Goal: Navigation & Orientation: Understand site structure

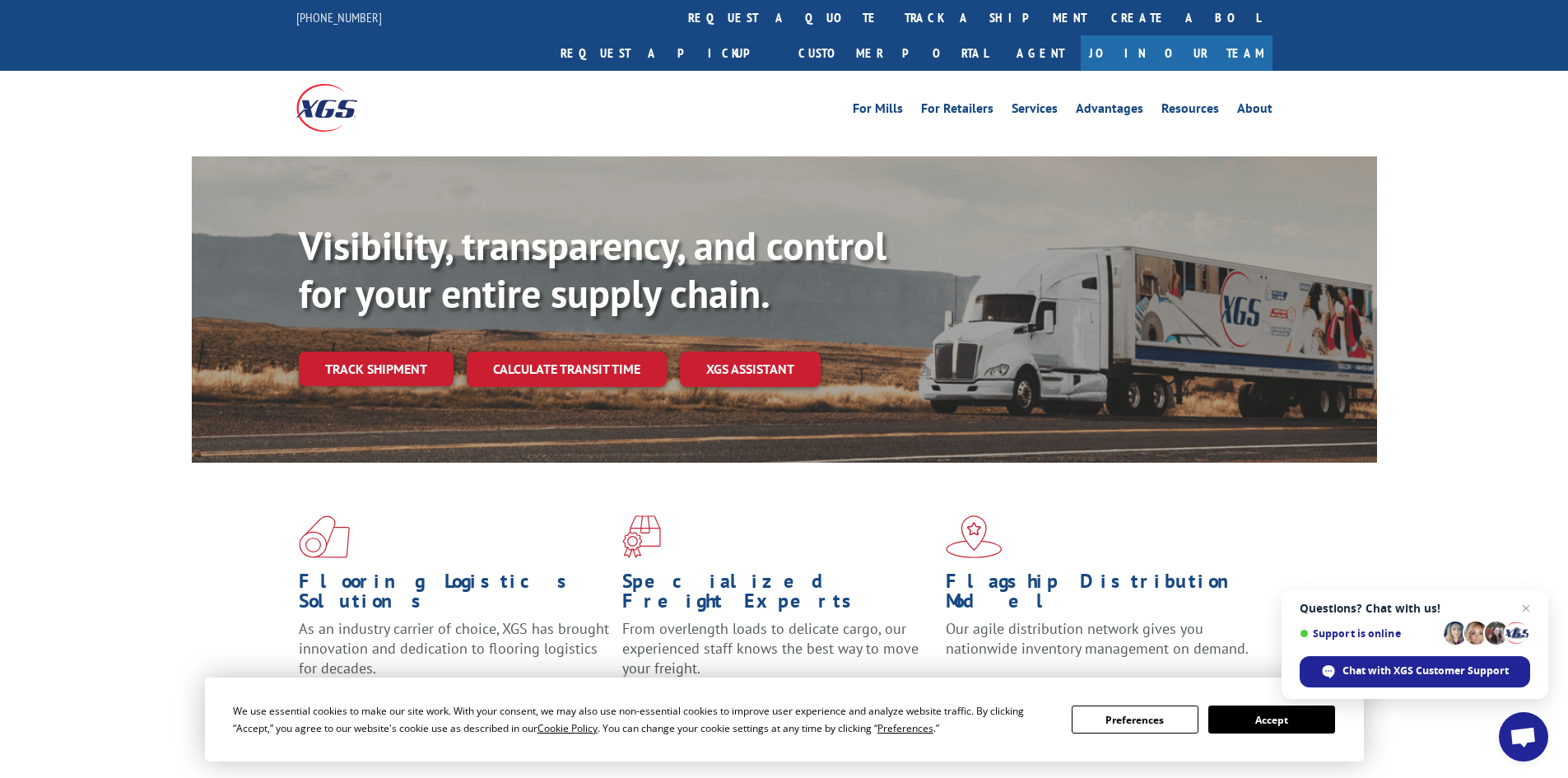
click at [1248, 719] on button "Accept" at bounding box center [1272, 719] width 127 height 28
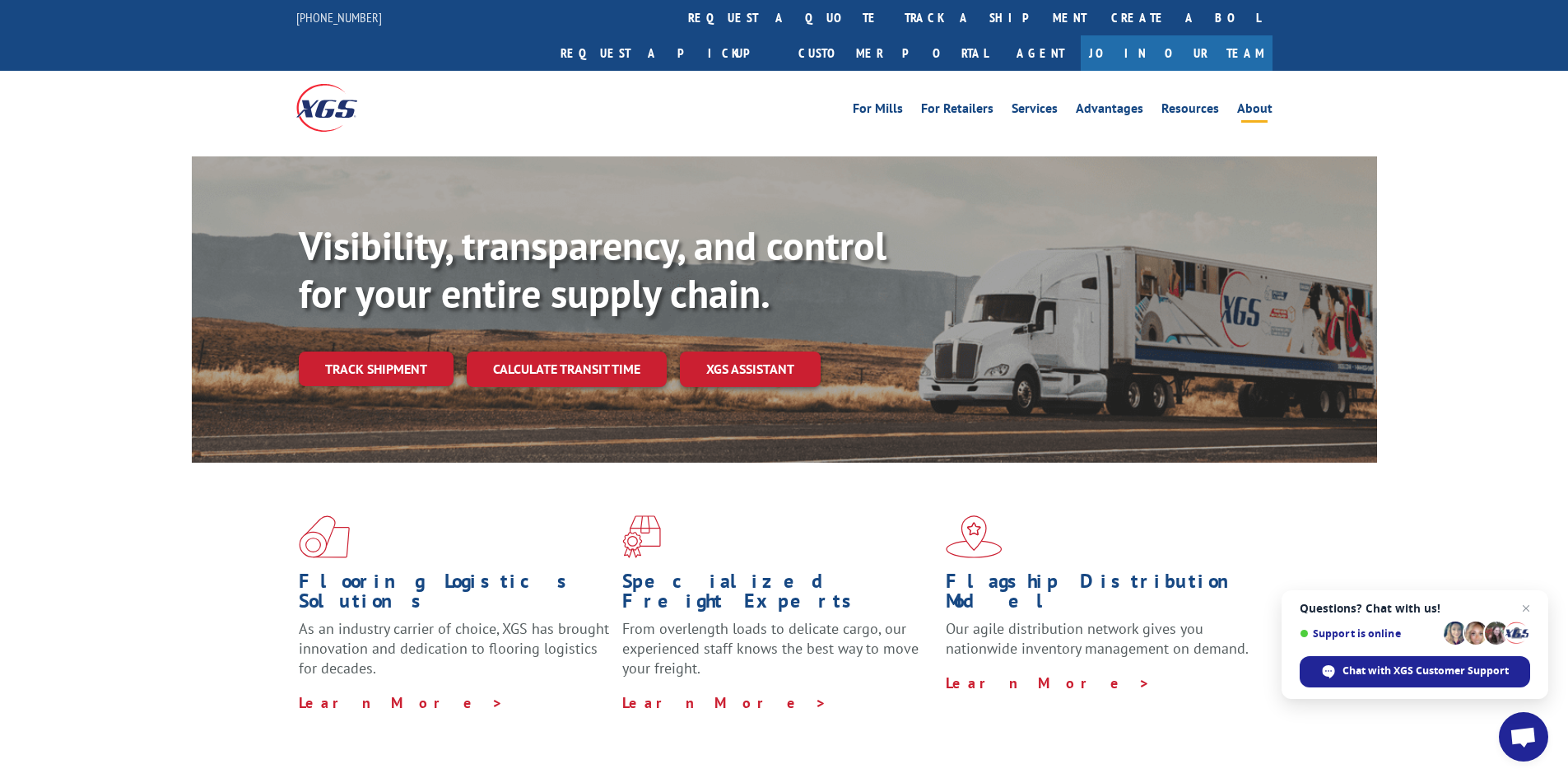
click at [1261, 102] on link "About" at bounding box center [1255, 110] width 35 height 18
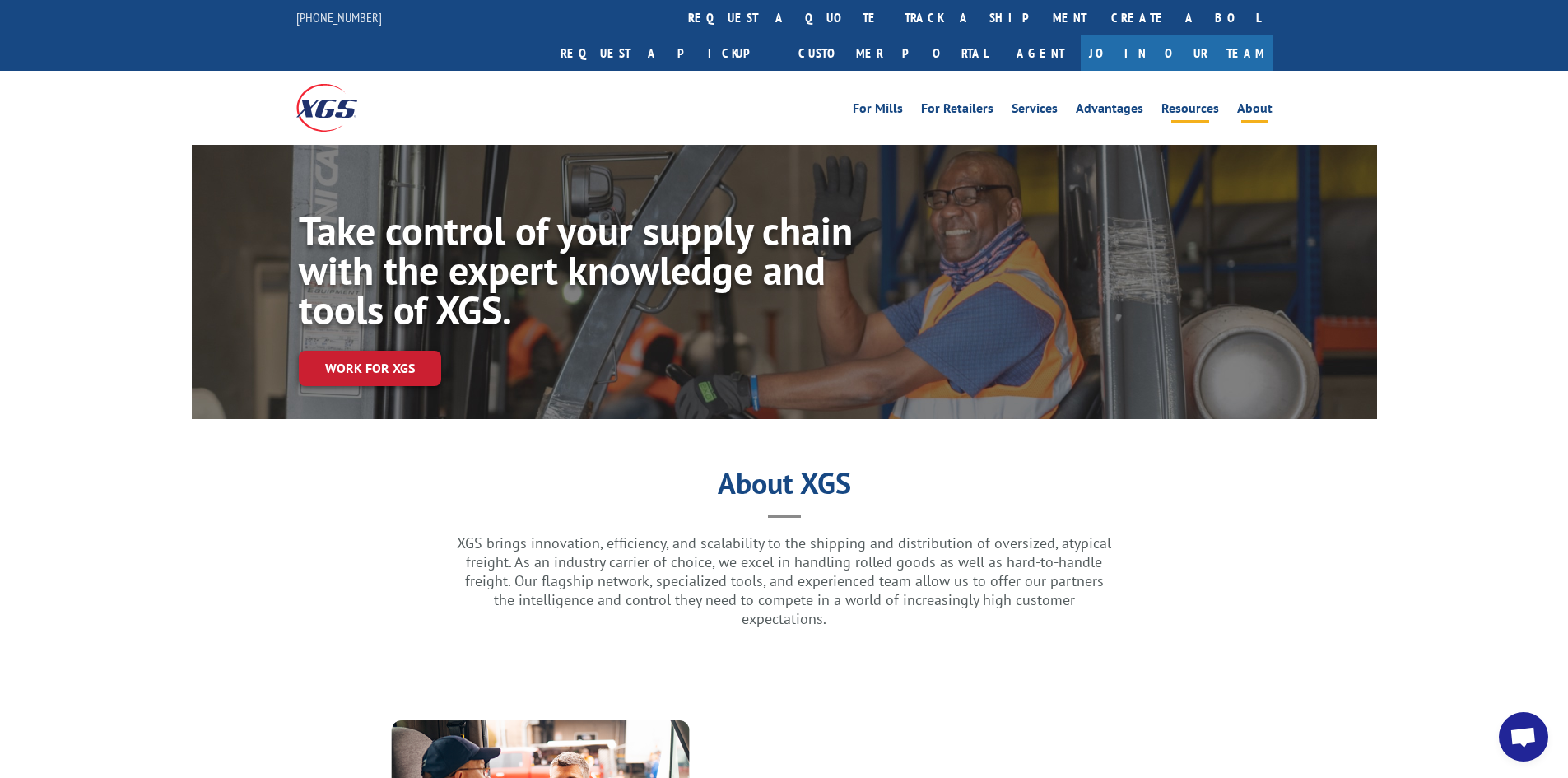
click at [1166, 102] on link "Resources" at bounding box center [1191, 110] width 58 height 18
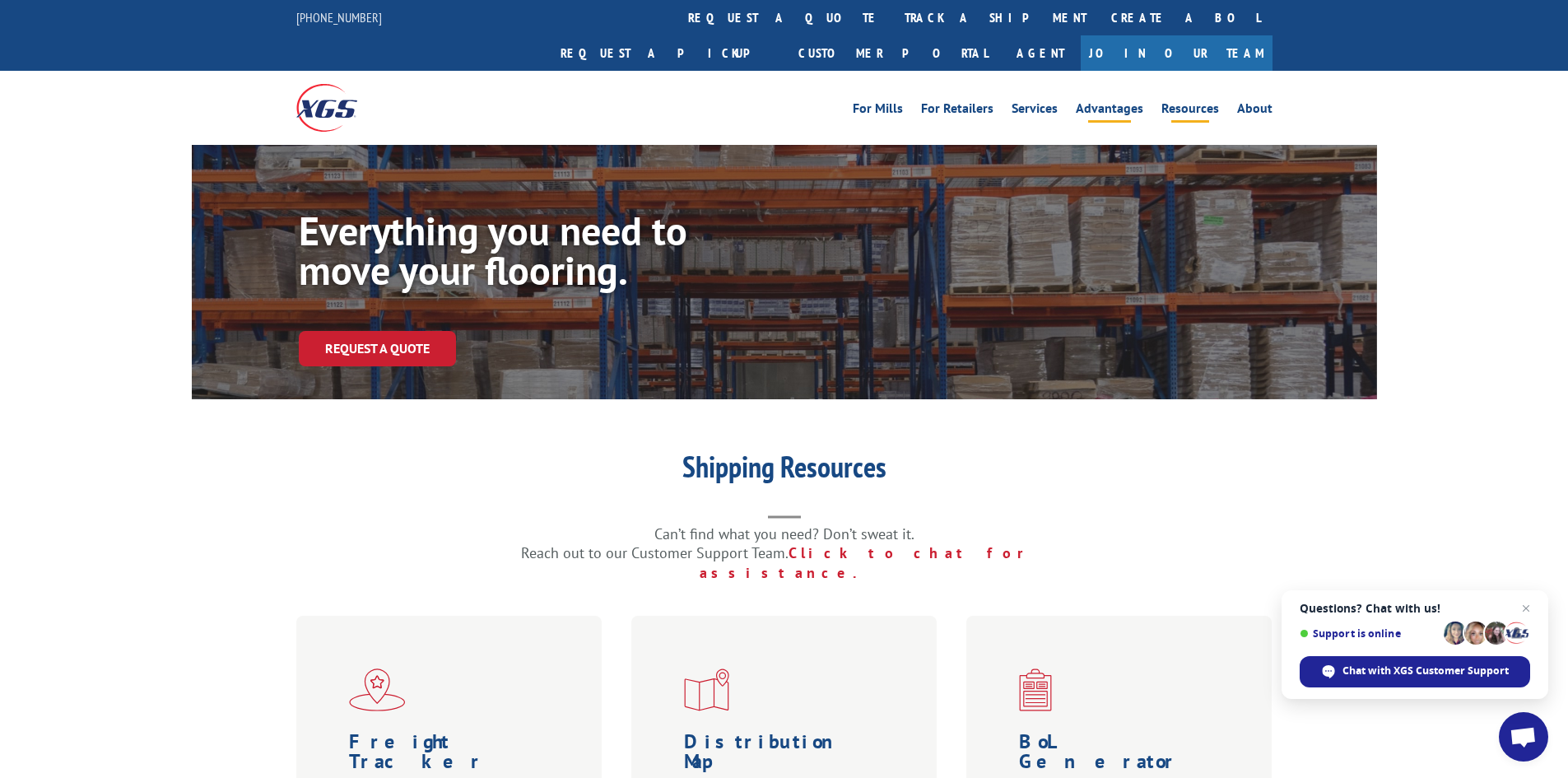
click at [1127, 102] on link "Advantages" at bounding box center [1109, 110] width 67 height 18
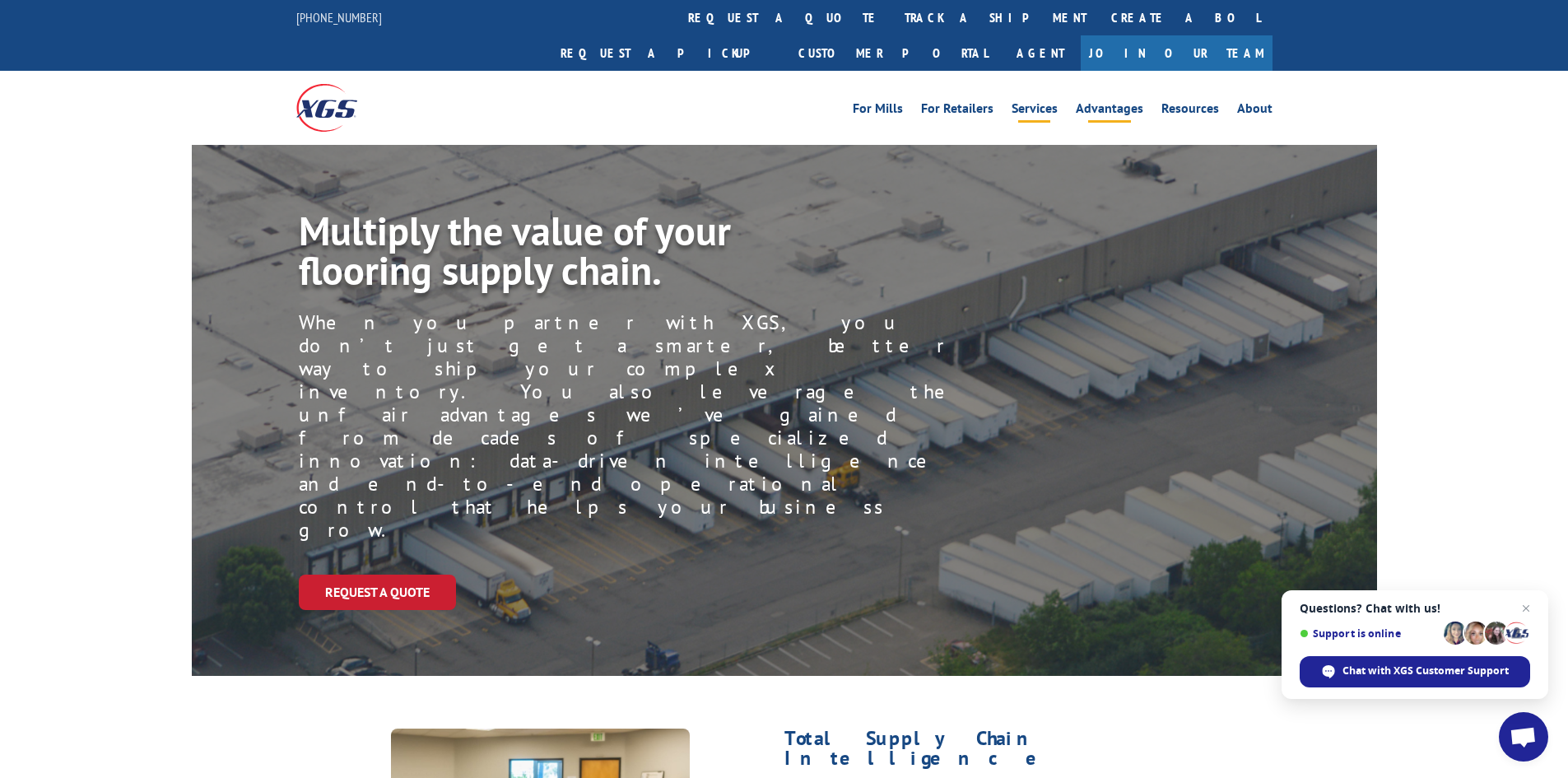
click at [1035, 102] on link "Services" at bounding box center [1034, 110] width 46 height 18
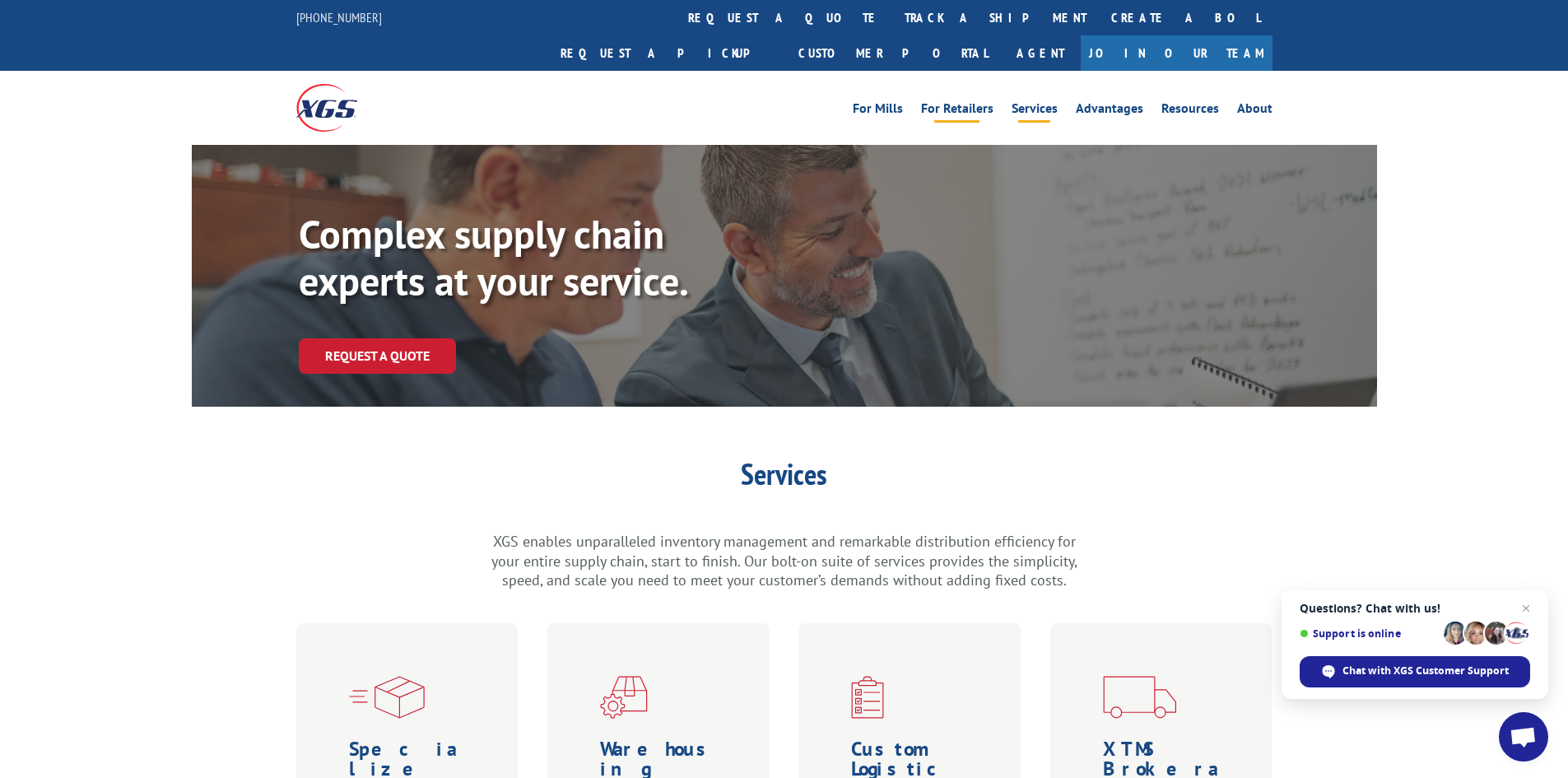
click at [964, 102] on link "For Retailers" at bounding box center [957, 110] width 73 height 18
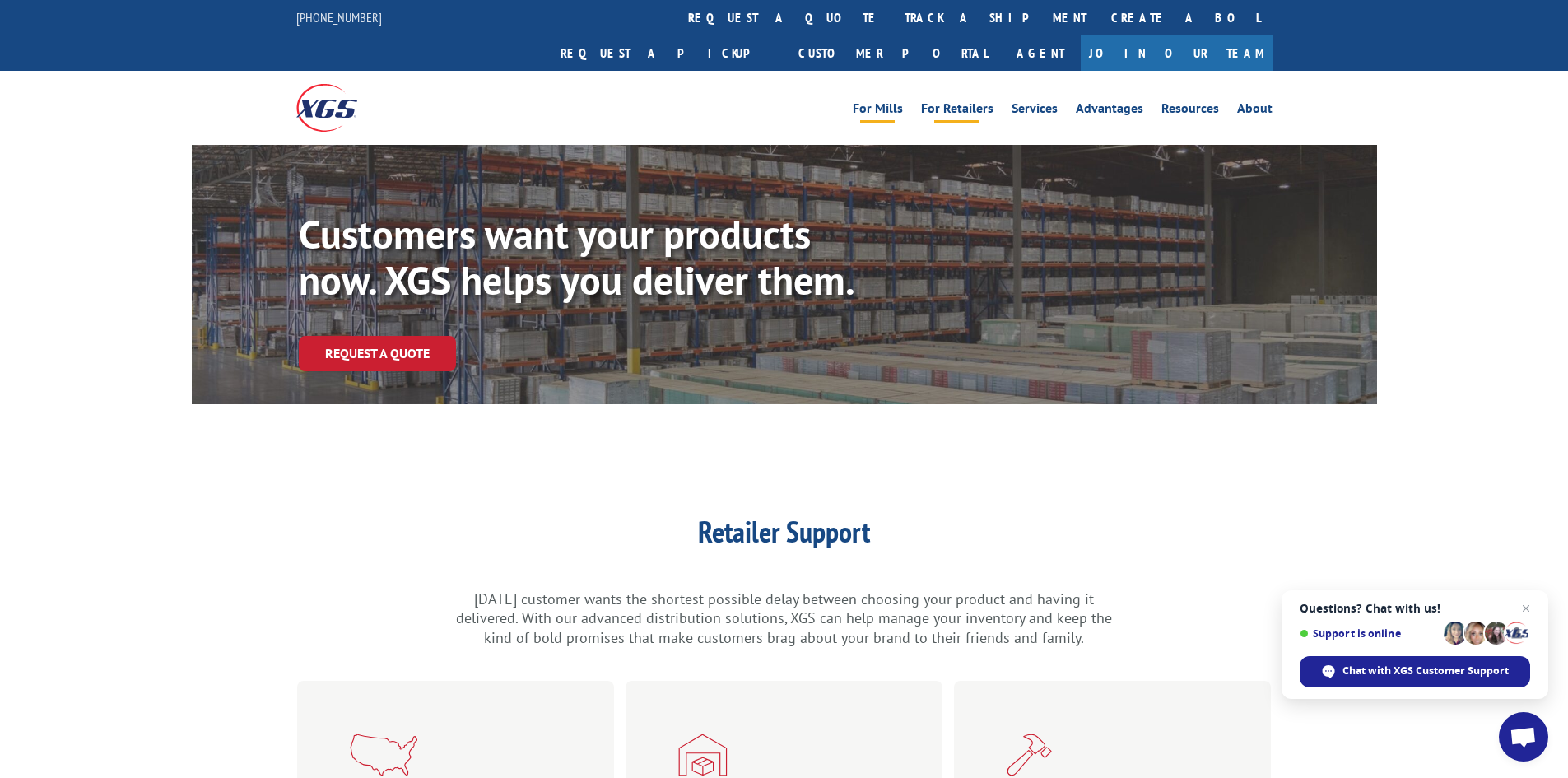
click at [888, 102] on link "For Mills" at bounding box center [878, 110] width 50 height 18
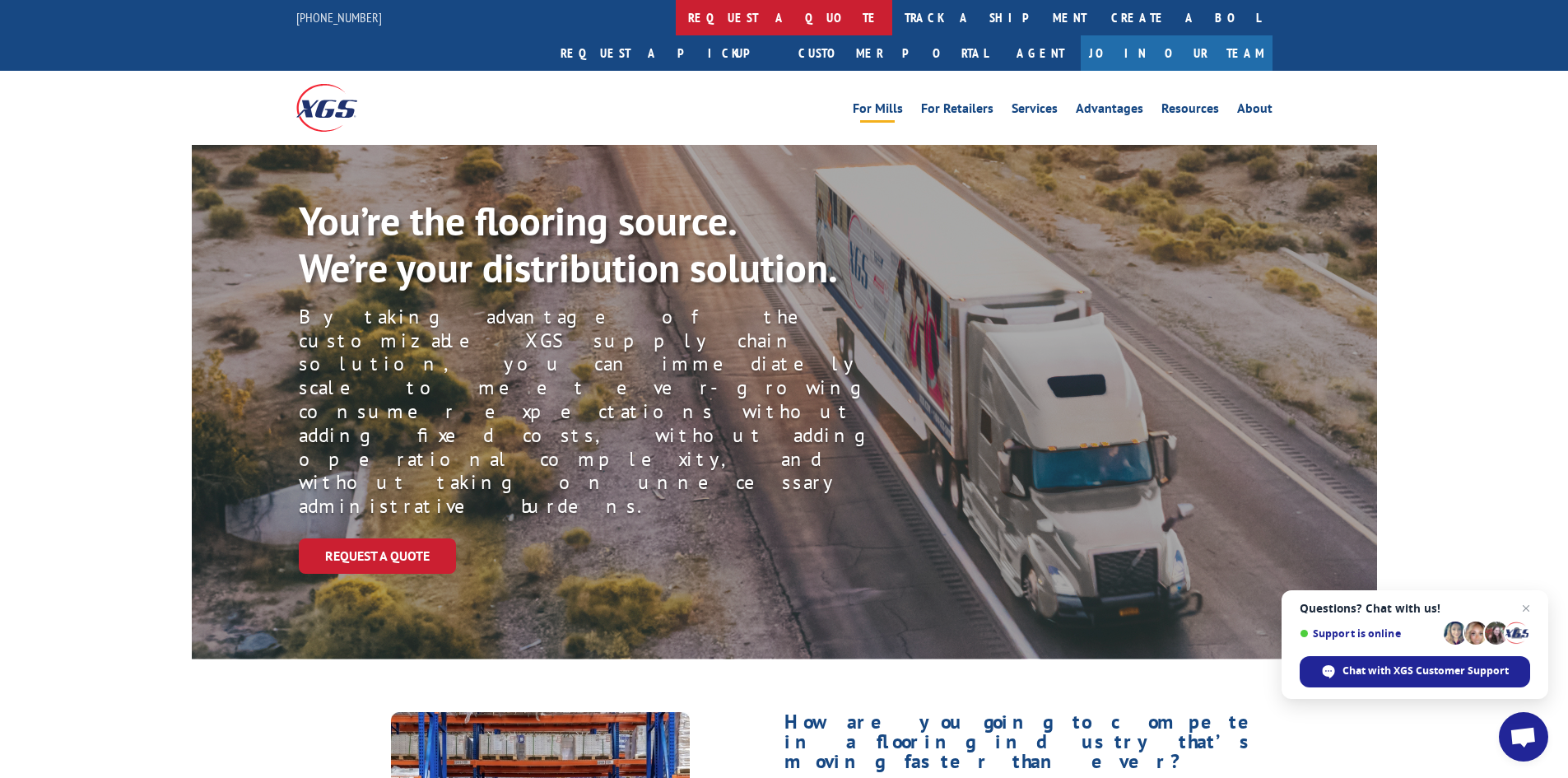
click at [676, 14] on link "request a quote" at bounding box center [784, 18] width 217 height 35
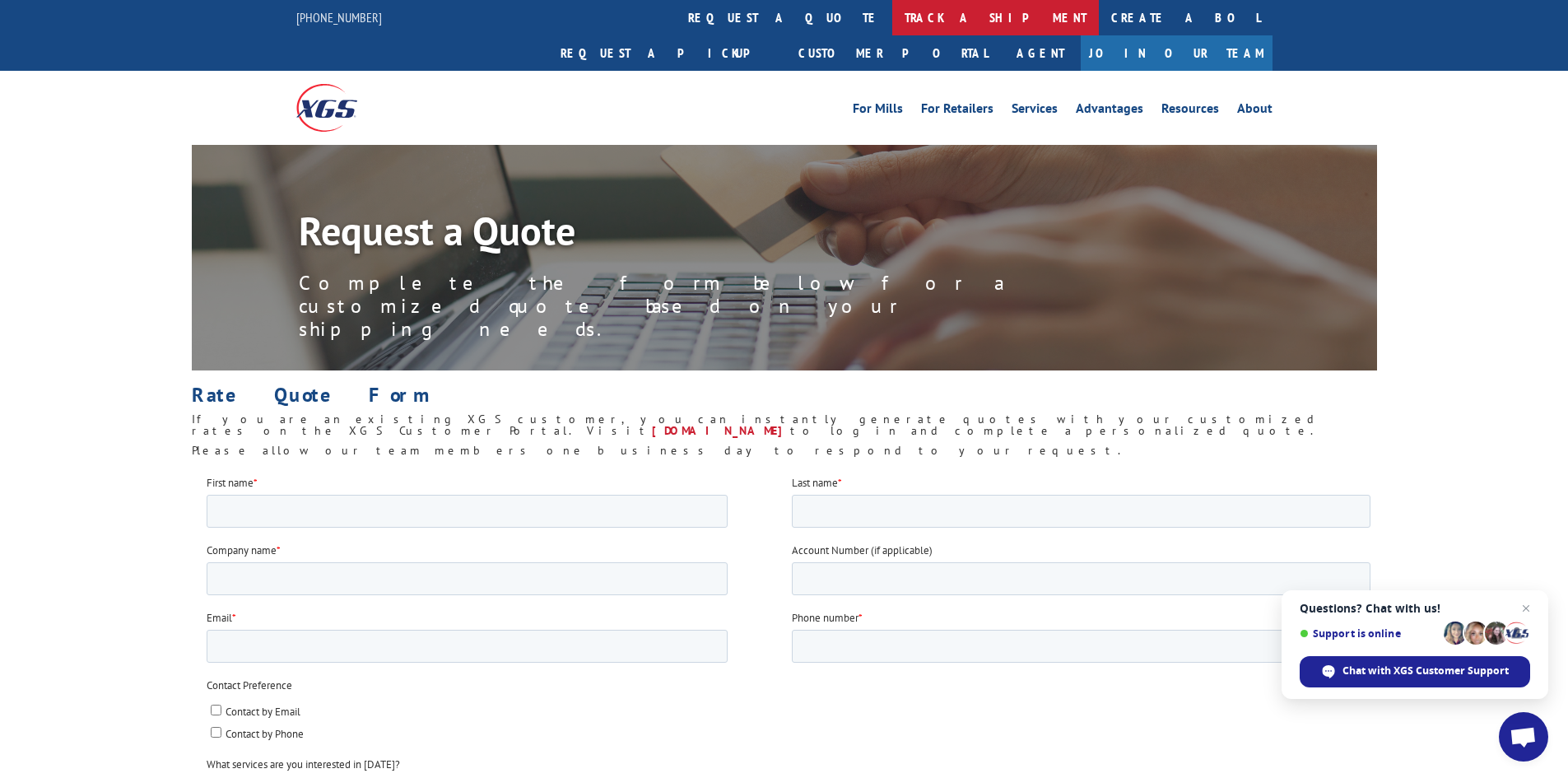
click at [893, 17] on link "track a shipment" at bounding box center [996, 18] width 206 height 35
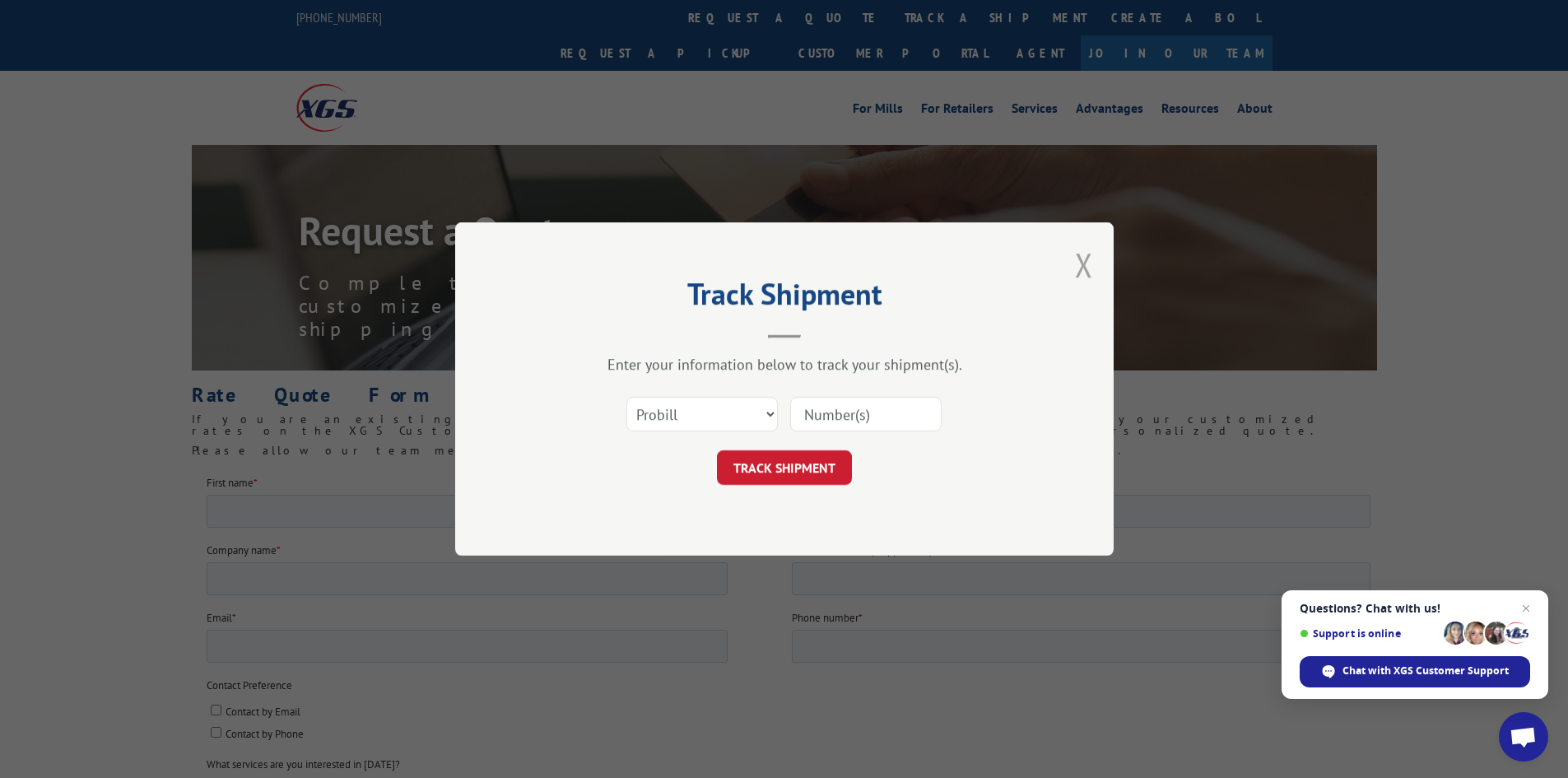
click at [1083, 267] on button "Close modal" at bounding box center [1083, 264] width 18 height 44
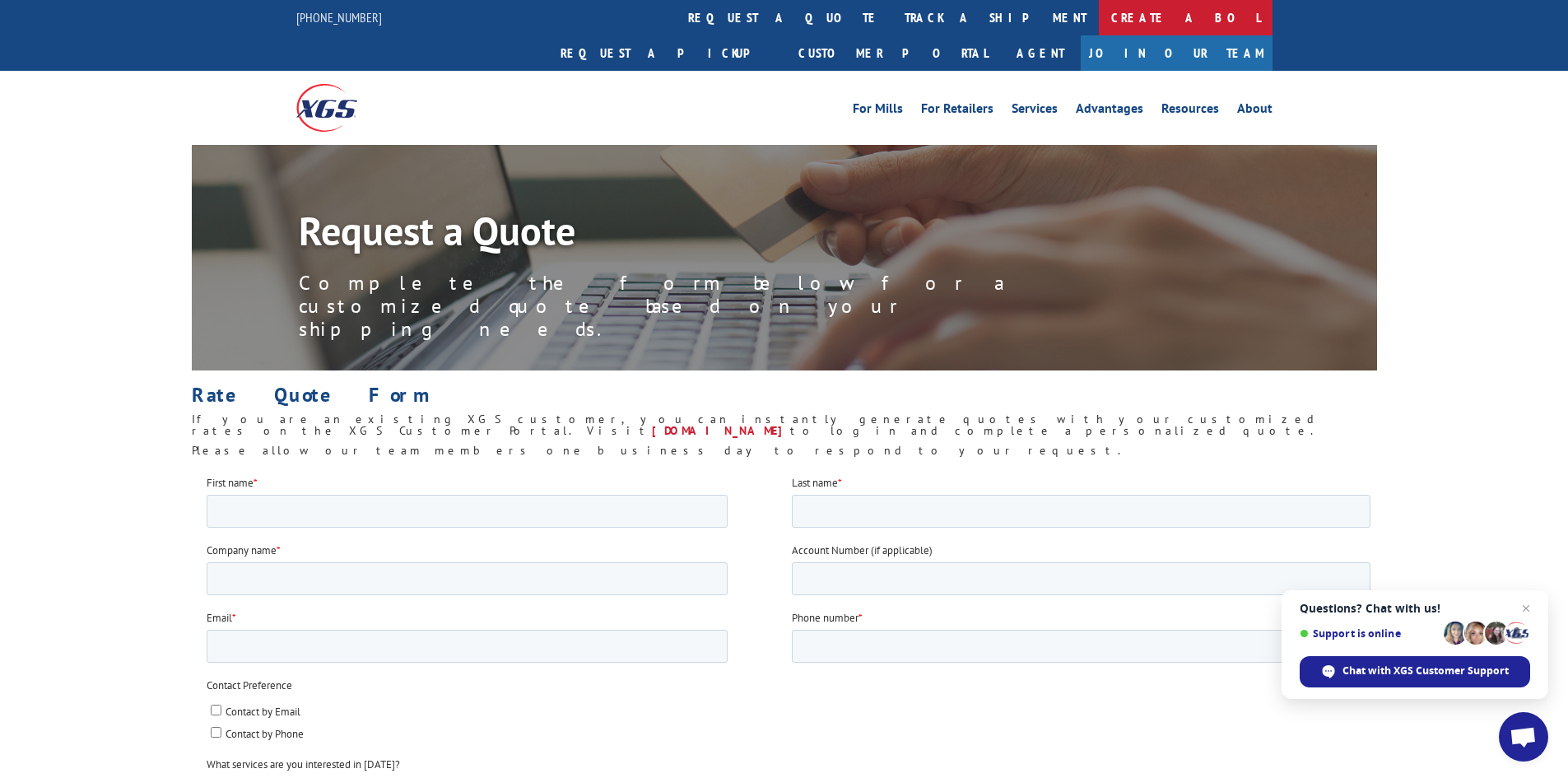
click at [1099, 20] on link "Create a BOL" at bounding box center [1186, 18] width 174 height 35
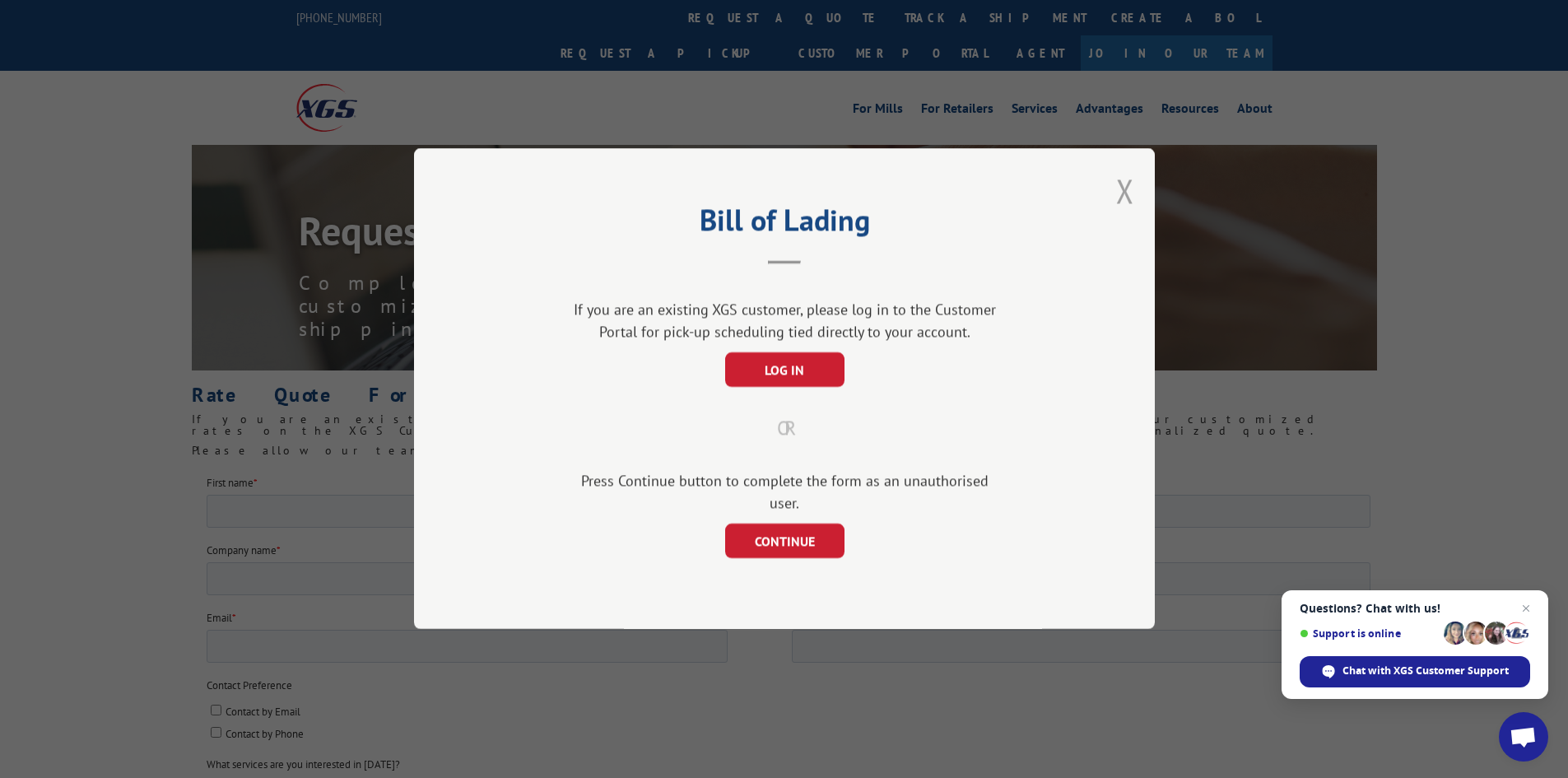
click at [1130, 198] on button "Close modal" at bounding box center [1124, 191] width 18 height 44
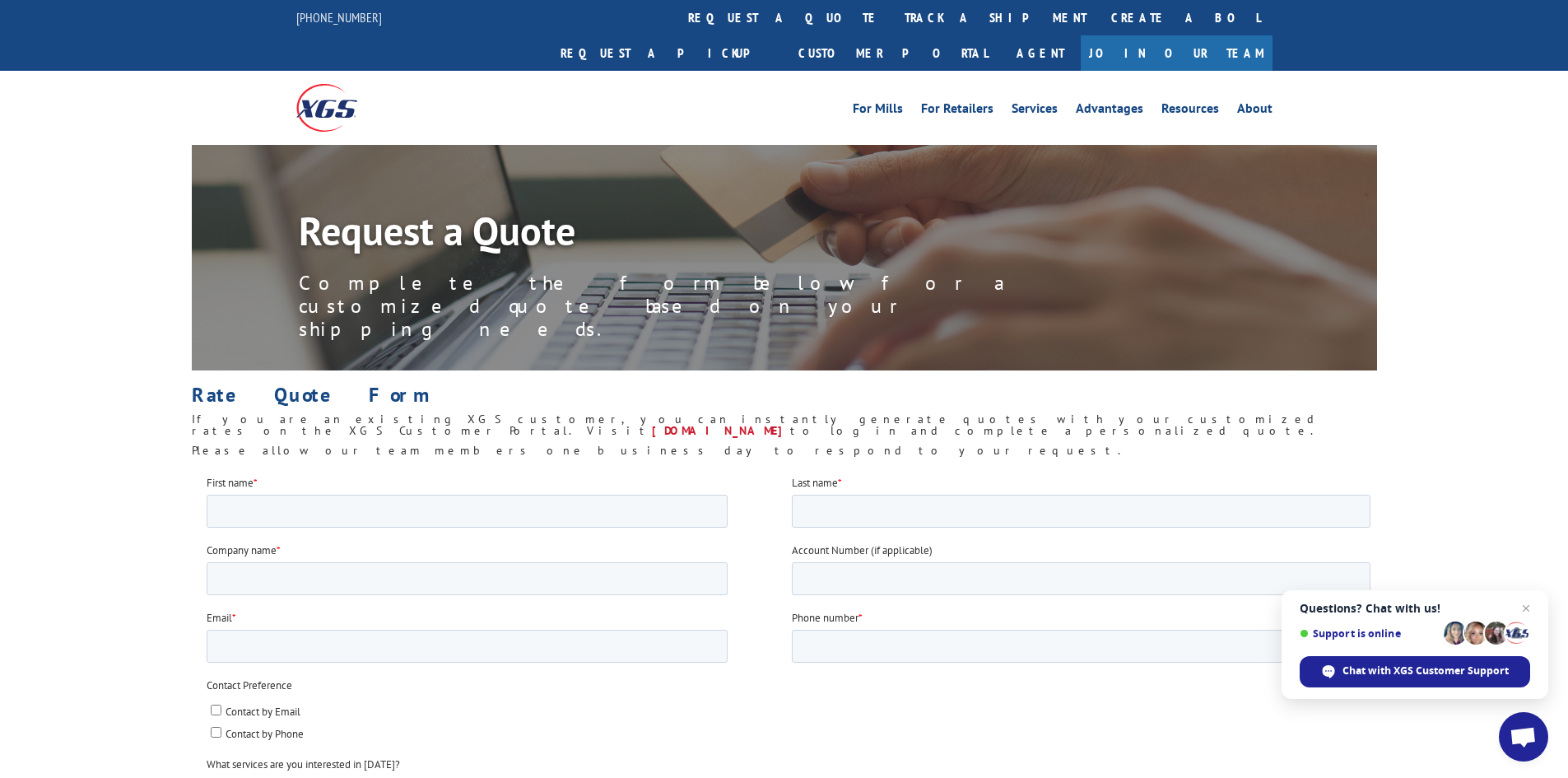
click at [786, 35] on link "Request a pickup" at bounding box center [667, 53] width 238 height 35
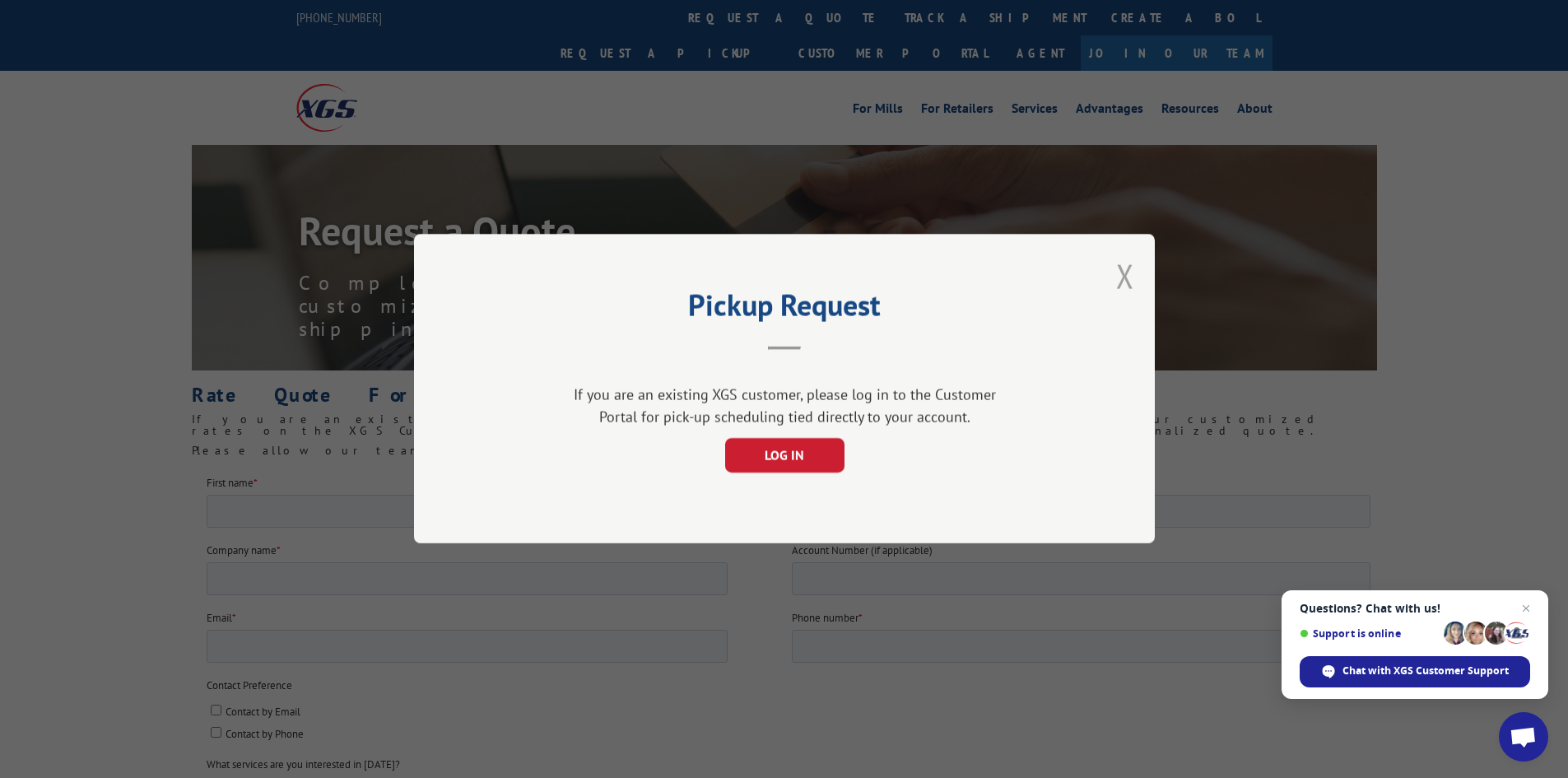
click at [1130, 281] on button "Close modal" at bounding box center [1124, 276] width 18 height 44
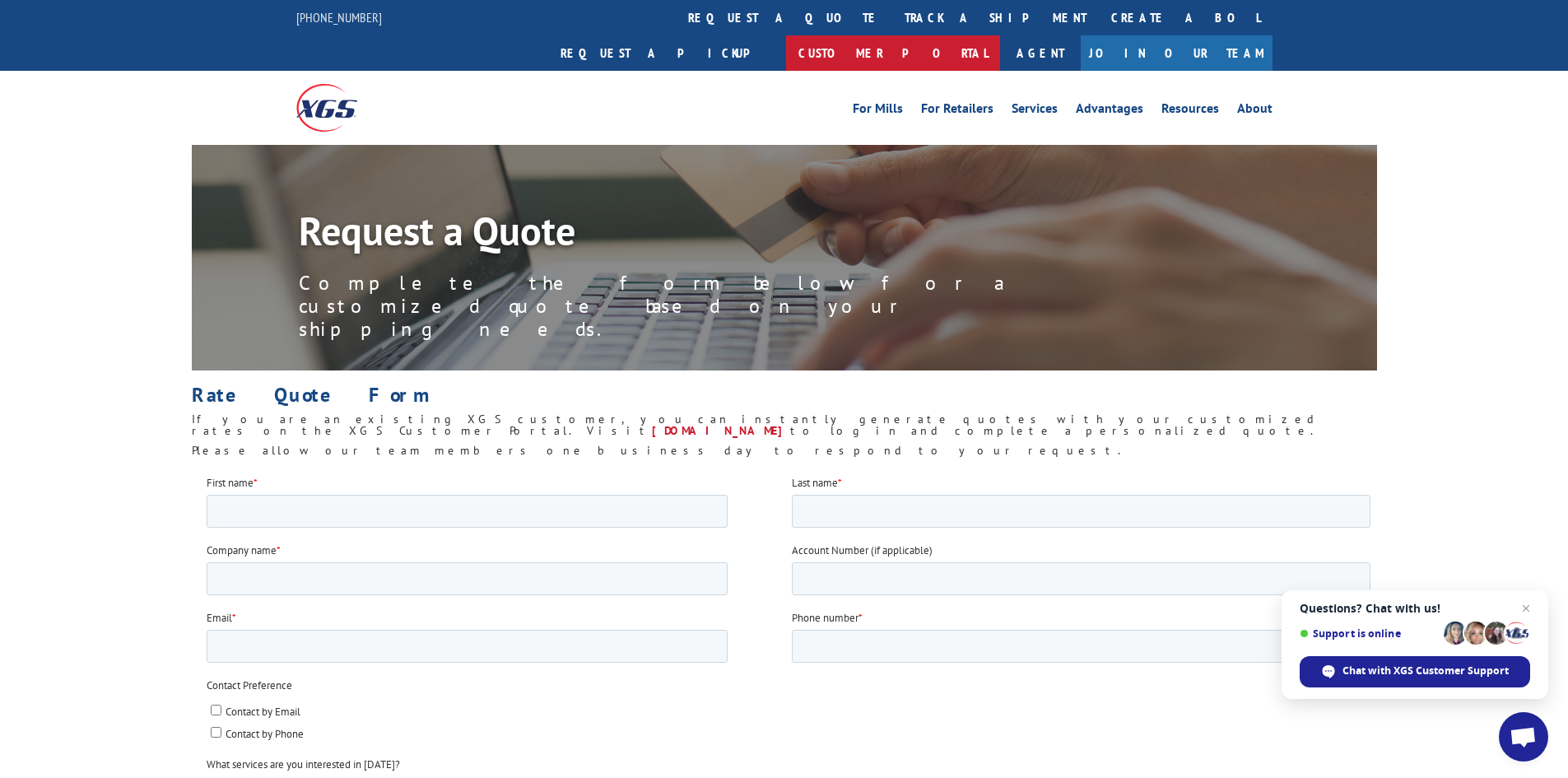
click at [1000, 35] on link "Customer Portal" at bounding box center [893, 53] width 214 height 35
